Goal: Information Seeking & Learning: Find specific fact

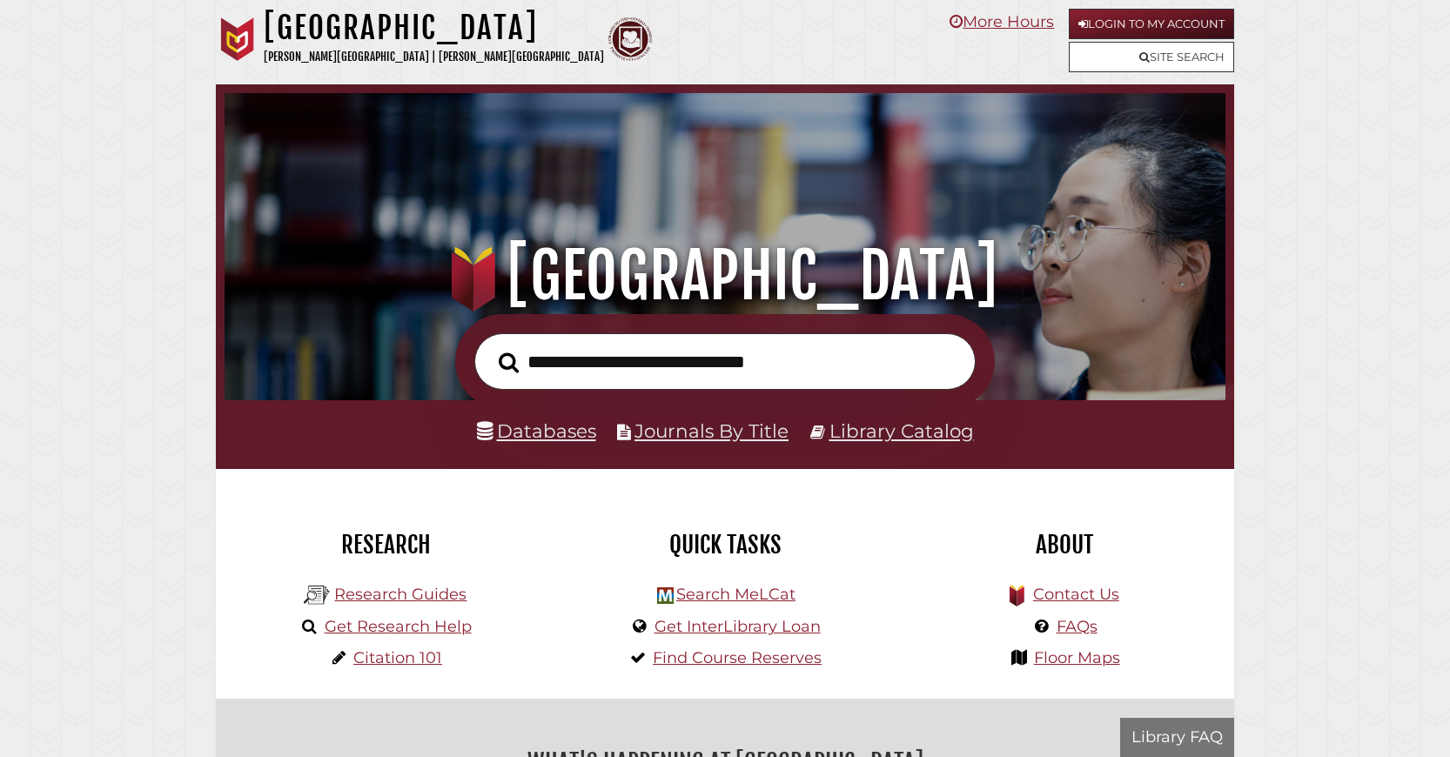
scroll to position [331, 992]
click at [621, 373] on input "text" at bounding box center [724, 361] width 501 height 57
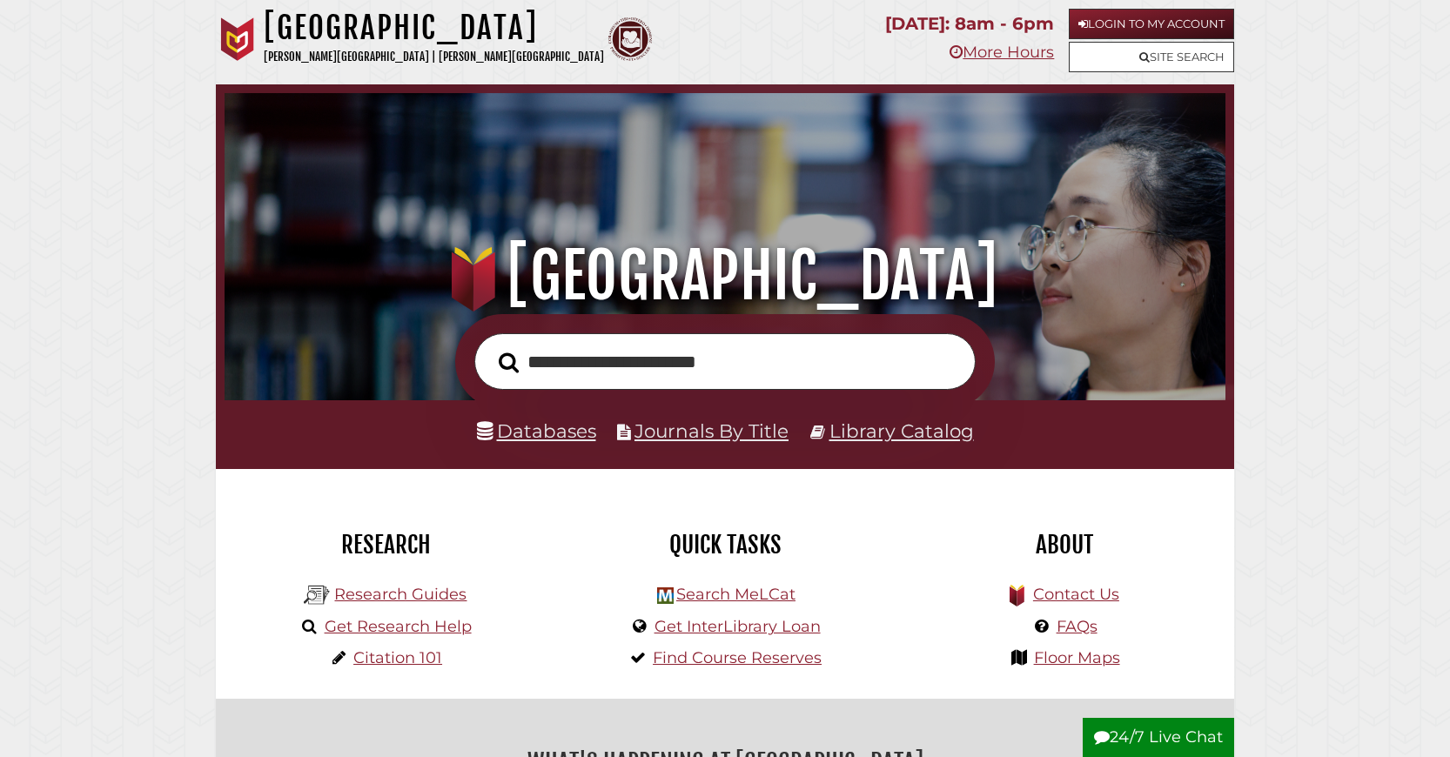
type input "**********"
click at [490, 347] on button "Search" at bounding box center [508, 362] width 37 height 31
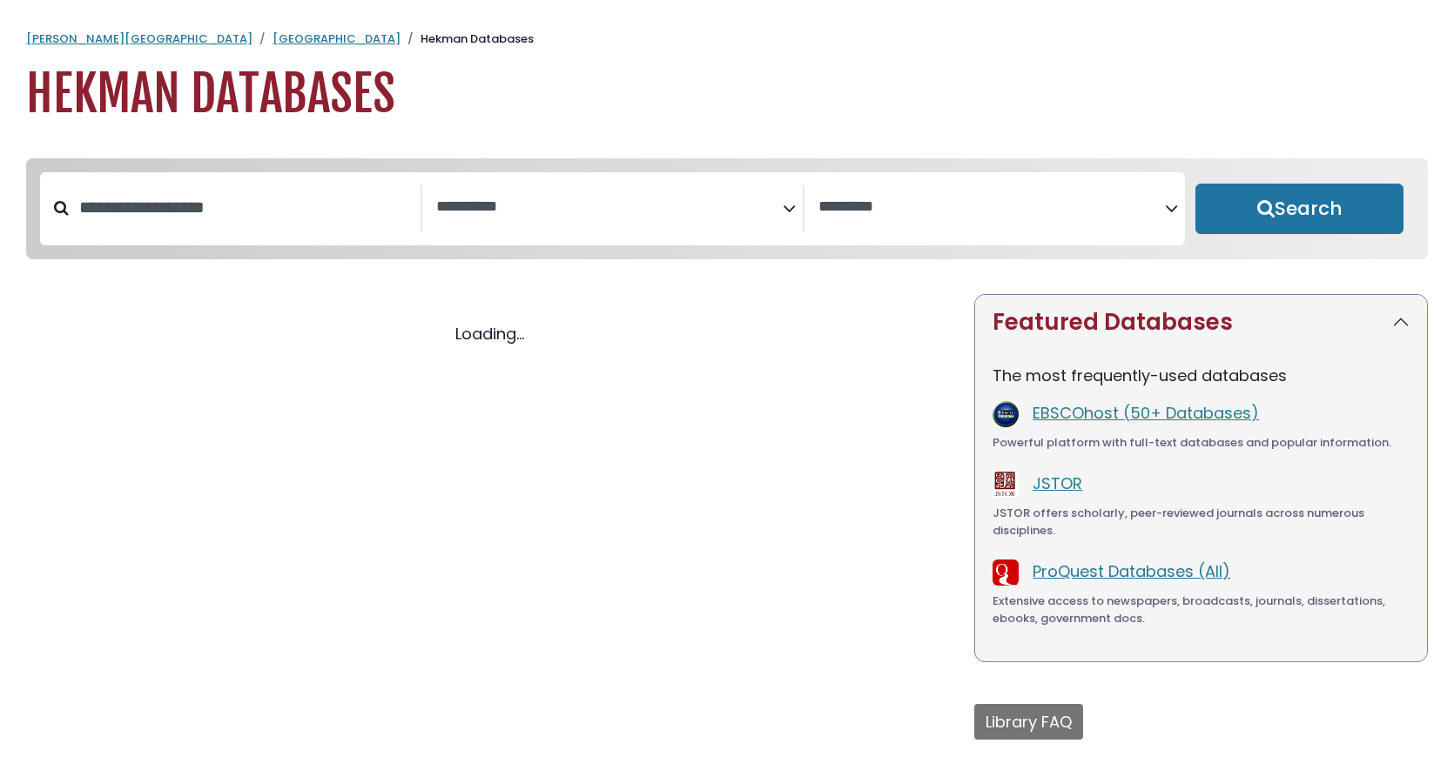
select select "Database Subject Filter"
select select "Database Vendors Filter"
select select "Database Subject Filter"
select select "Database Vendors Filter"
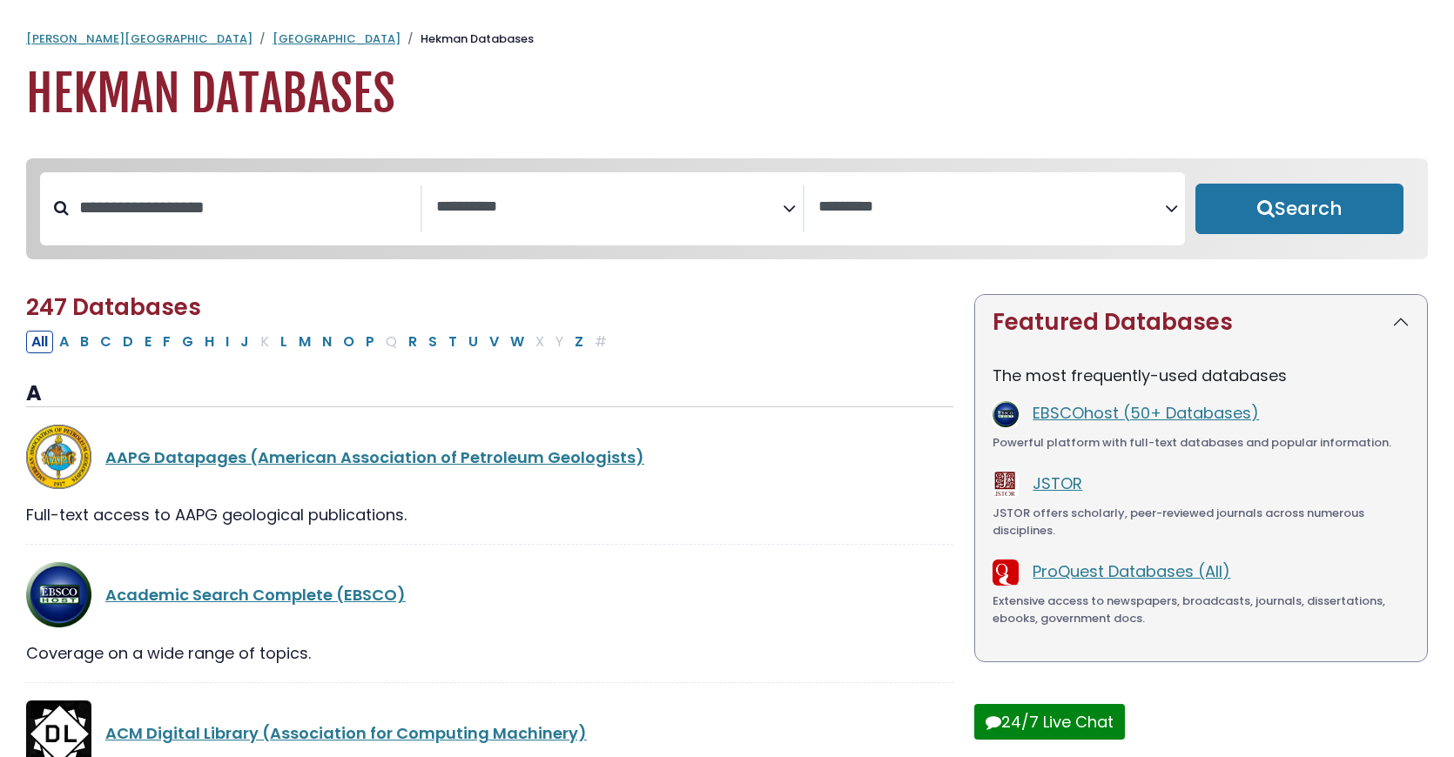
click at [340, 231] on div "Search filters" at bounding box center [245, 207] width 352 height 45
click at [339, 222] on input "Search database by title or keyword" at bounding box center [245, 207] width 352 height 29
type input "*******"
click at [1195, 184] on button "Search" at bounding box center [1299, 209] width 208 height 50
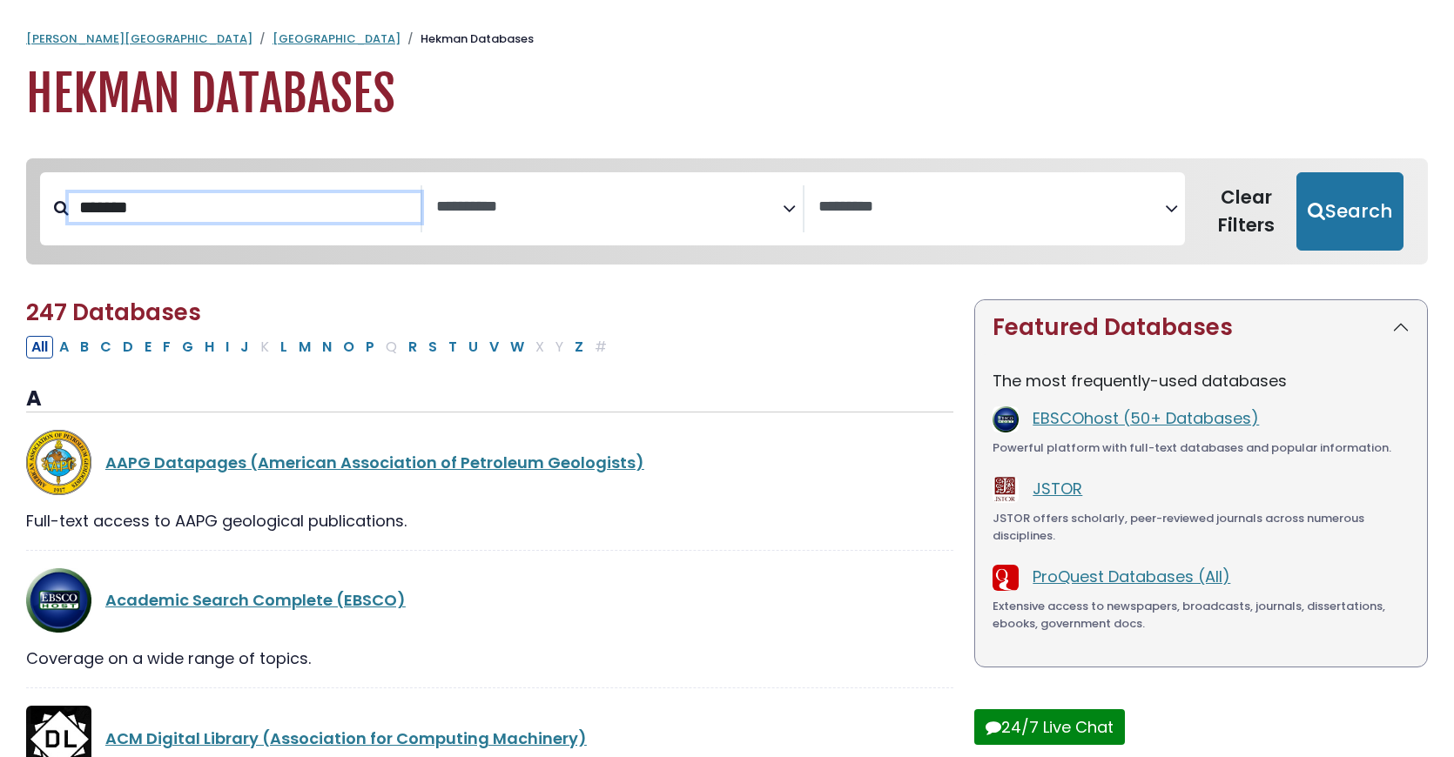
select select "Database Subject Filter"
select select "Database Vendors Filter"
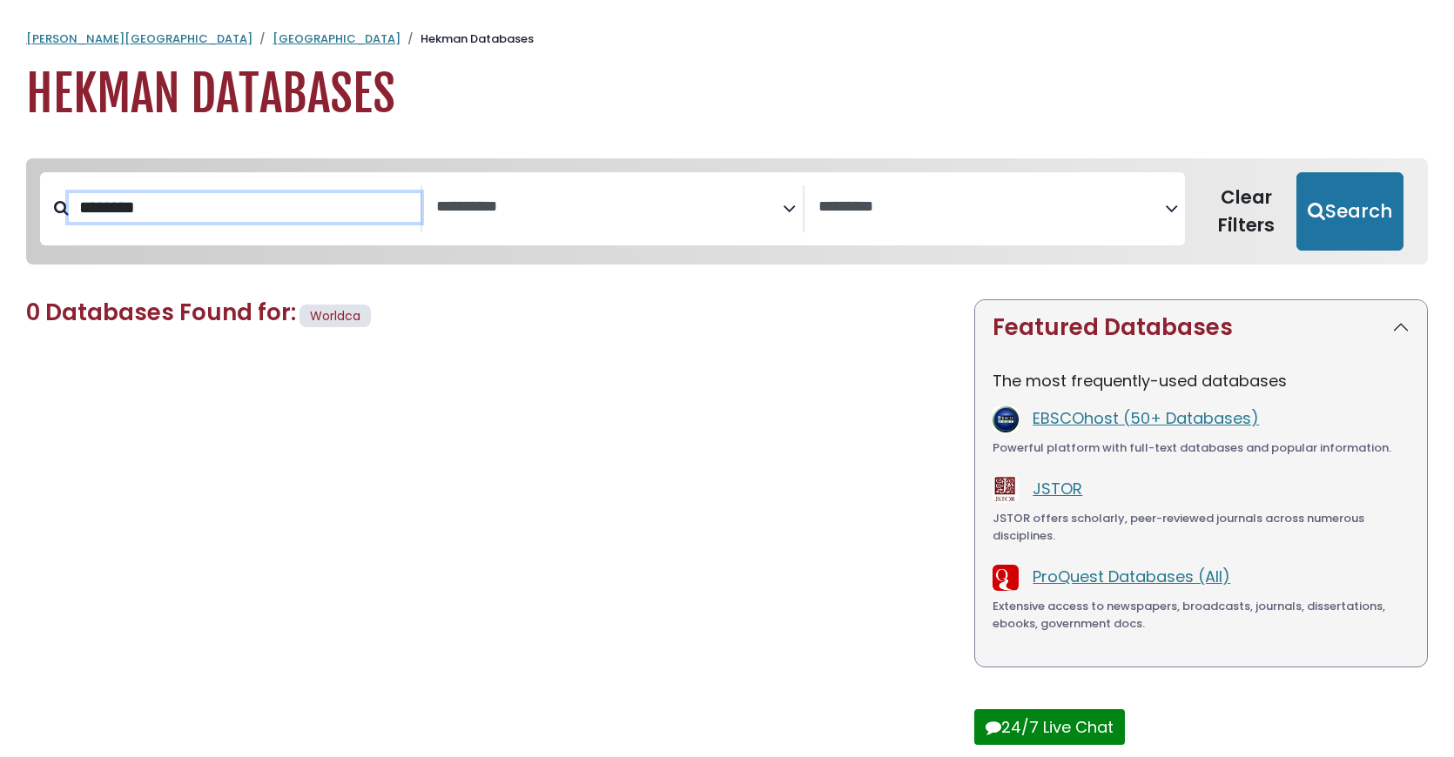
type input "********"
click at [1296, 172] on button "Search" at bounding box center [1349, 211] width 107 height 78
select select "Database Subject Filter"
select select "Database Vendors Filter"
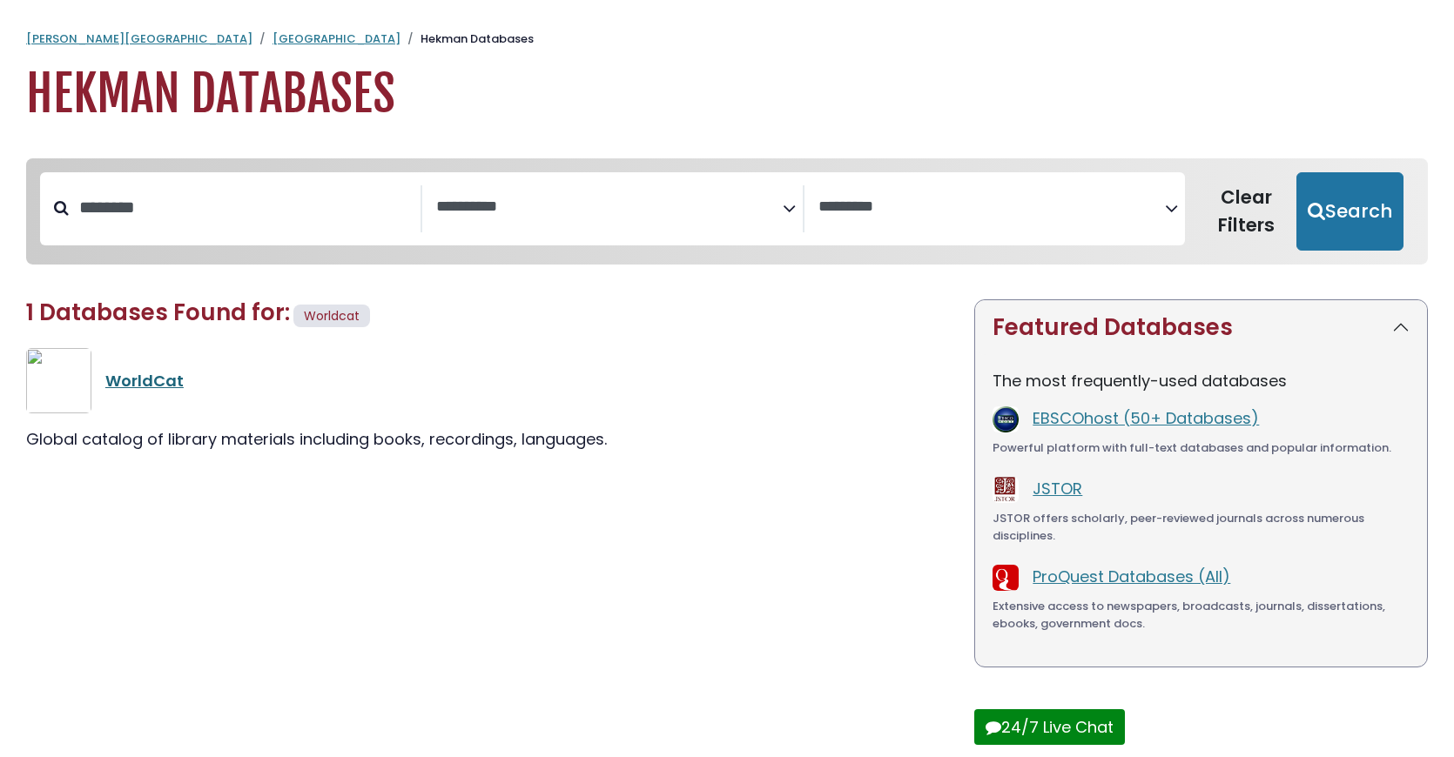
click at [184, 392] on link "WorldCat" at bounding box center [144, 381] width 78 height 22
